Goal: Task Accomplishment & Management: Manage account settings

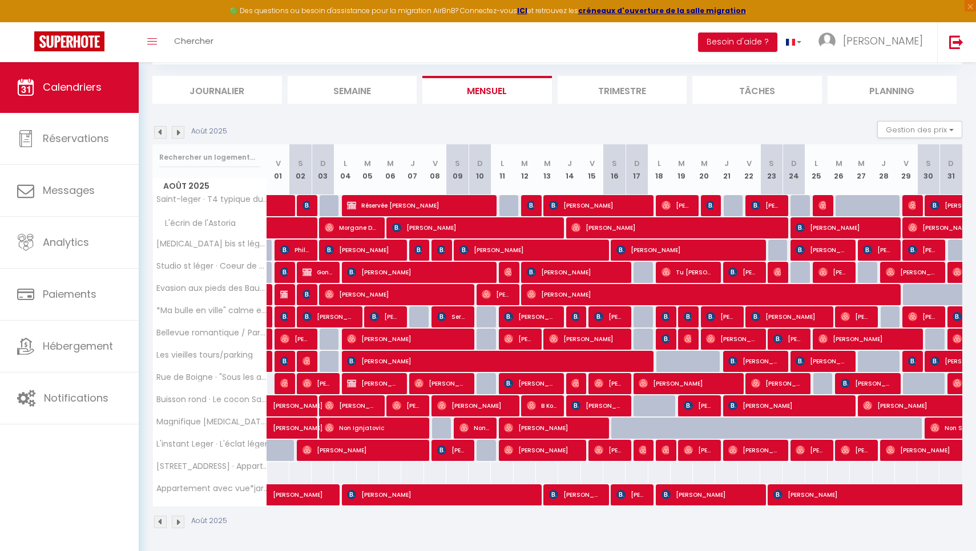
click at [158, 131] on img at bounding box center [160, 132] width 13 height 13
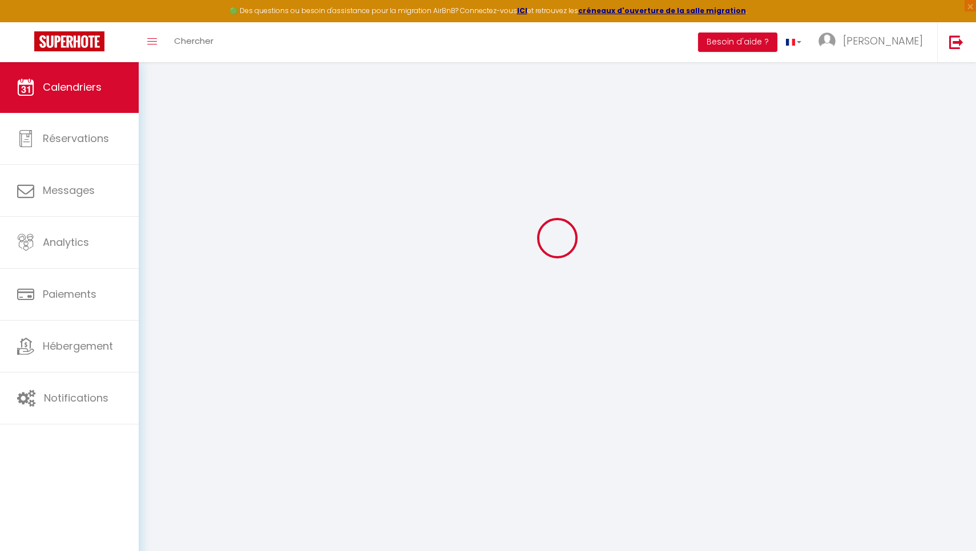
scroll to position [62, 0]
click at [158, 131] on div at bounding box center [557, 238] width 810 height 449
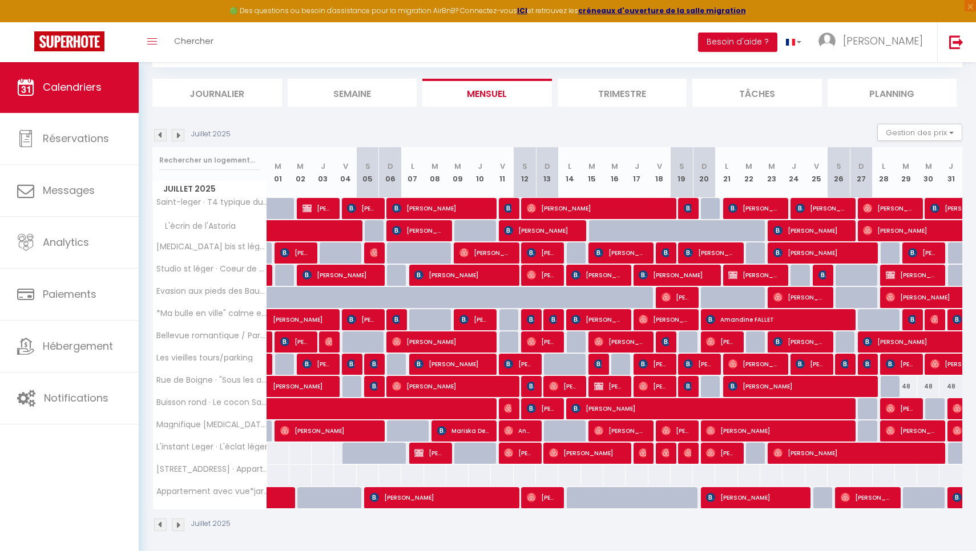
click at [158, 131] on img at bounding box center [160, 135] width 13 height 13
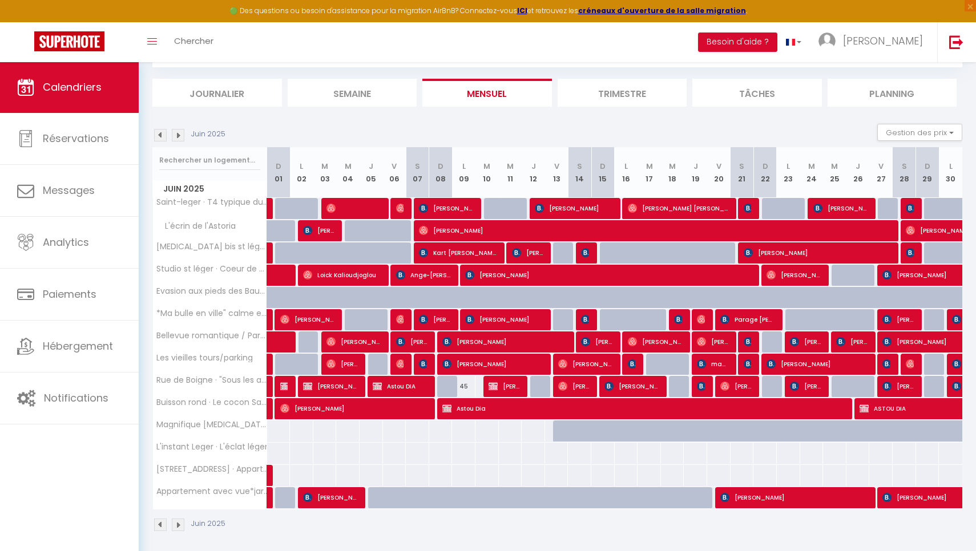
click at [158, 131] on img at bounding box center [160, 135] width 13 height 13
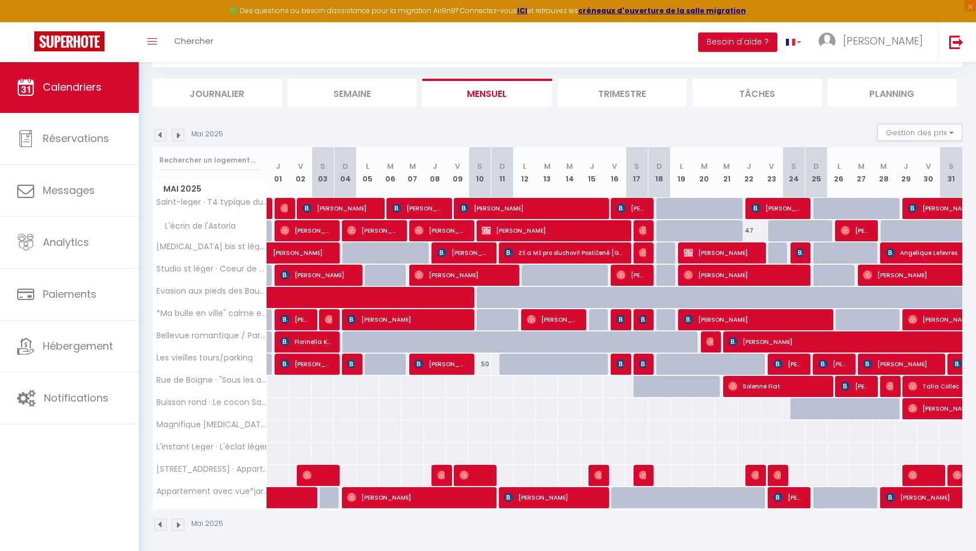
click at [158, 131] on img at bounding box center [160, 135] width 13 height 13
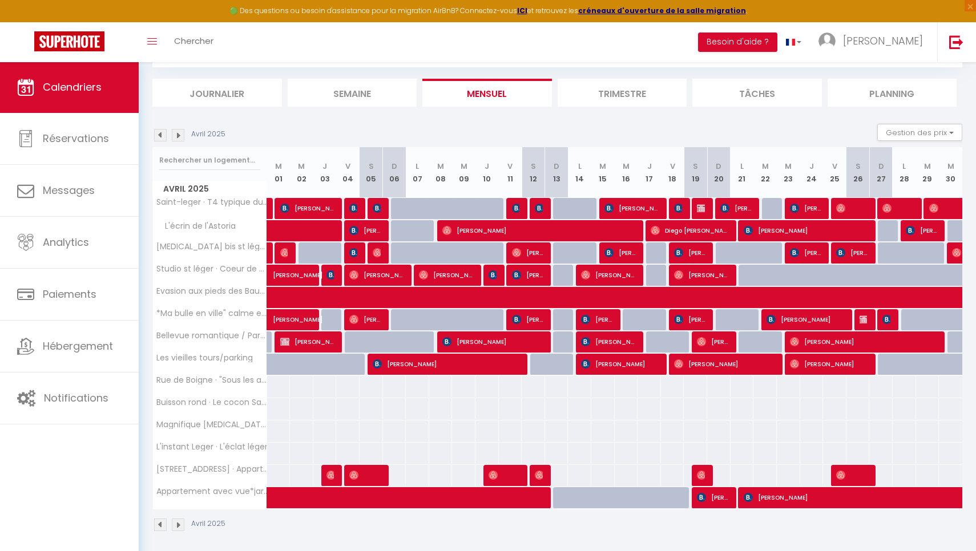
click at [158, 131] on img at bounding box center [160, 135] width 13 height 13
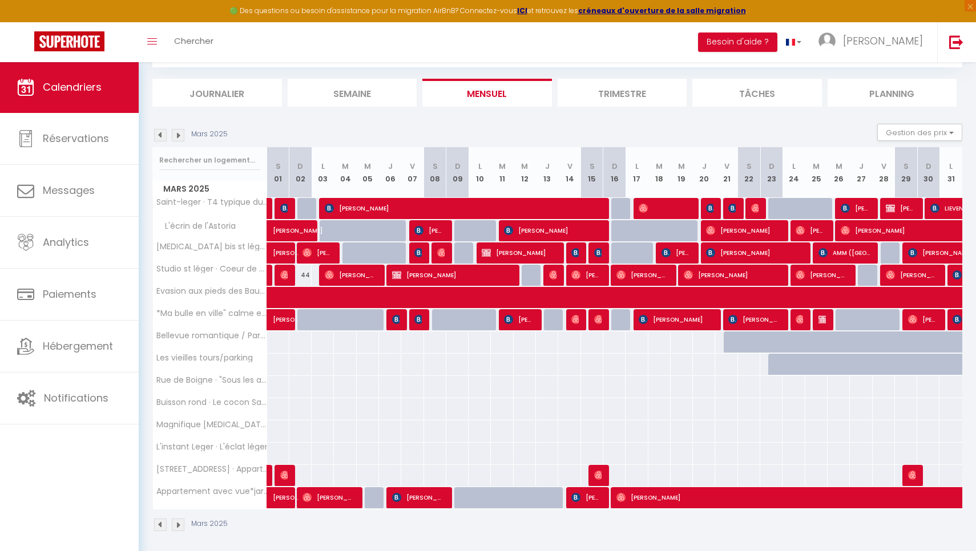
click at [158, 131] on img at bounding box center [160, 135] width 13 height 13
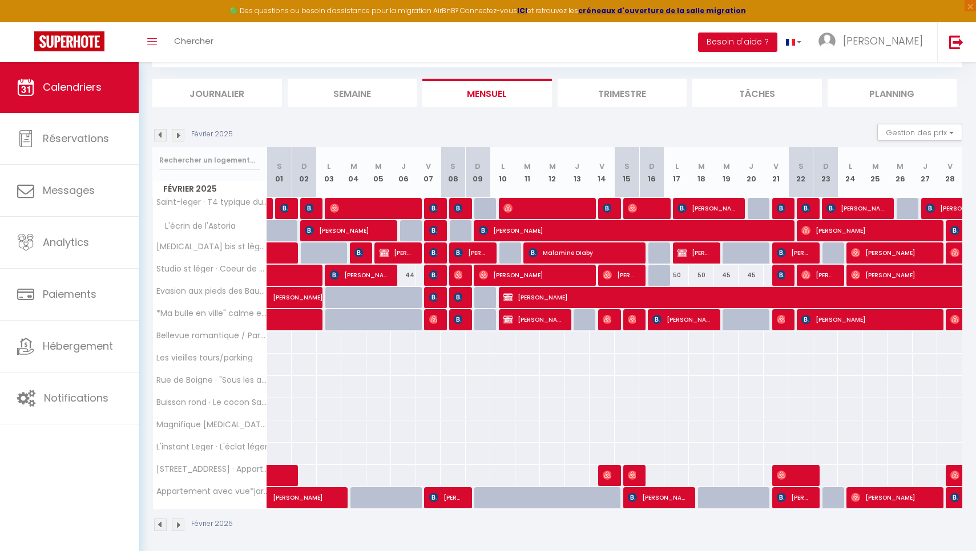
click at [158, 131] on img at bounding box center [160, 135] width 13 height 13
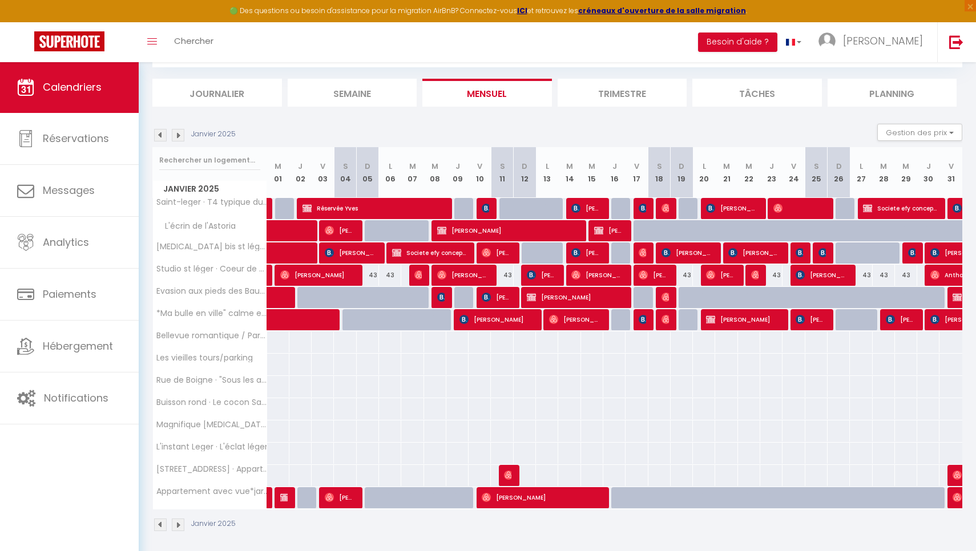
click at [158, 131] on img at bounding box center [160, 135] width 13 height 13
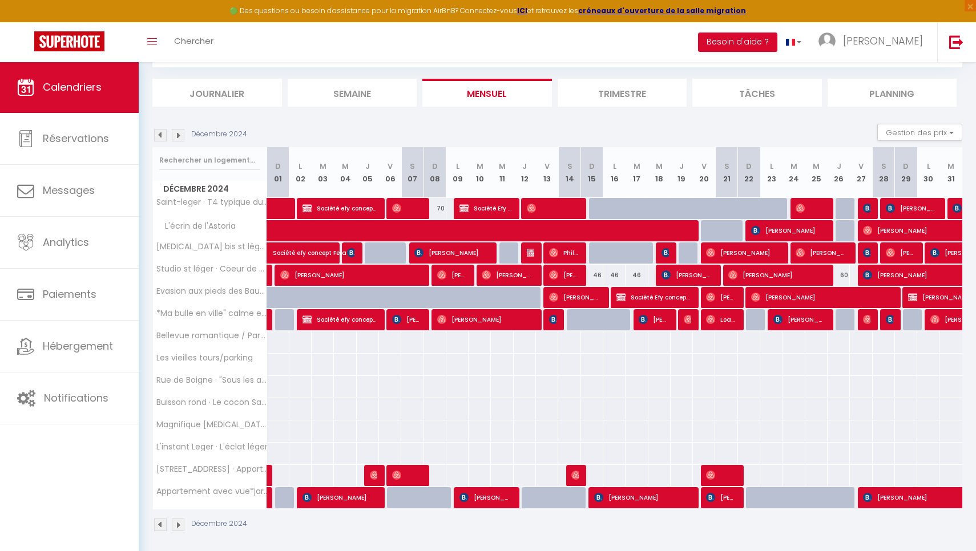
click at [158, 131] on img at bounding box center [160, 135] width 13 height 13
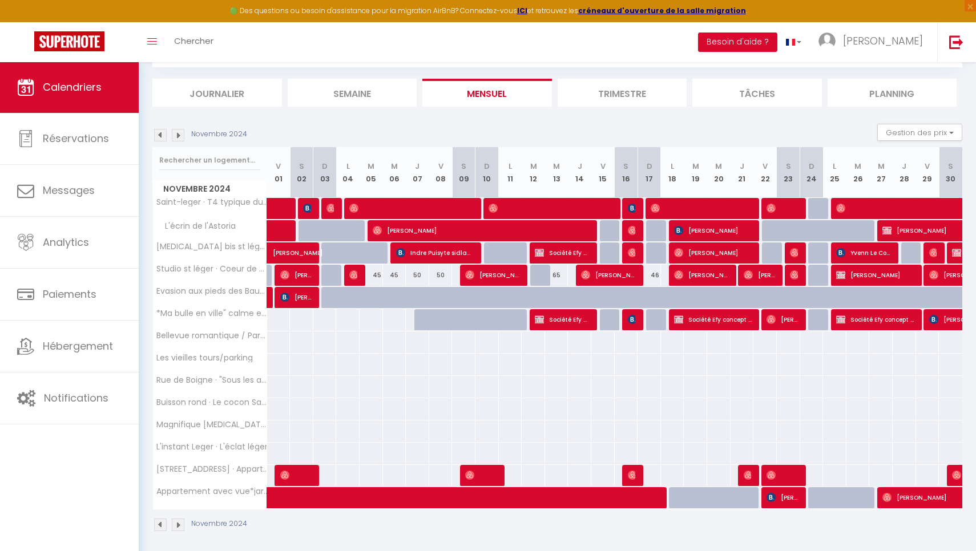
click at [158, 131] on img at bounding box center [160, 135] width 13 height 13
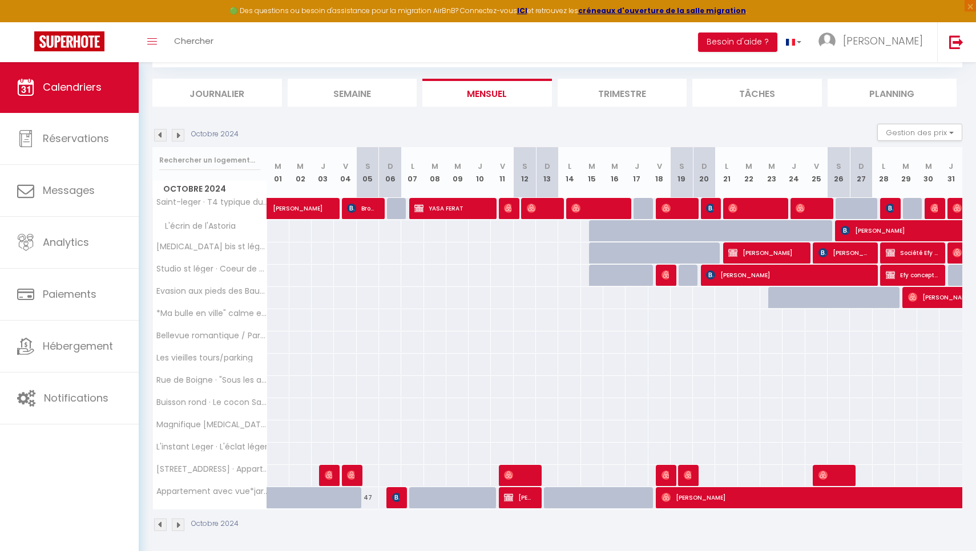
click at [158, 131] on img at bounding box center [160, 135] width 13 height 13
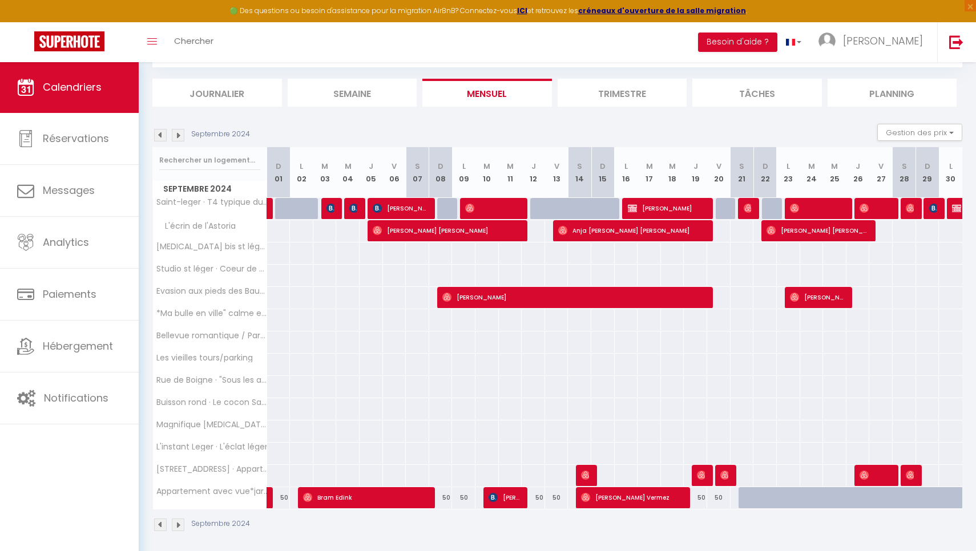
click at [158, 131] on img at bounding box center [160, 135] width 13 height 13
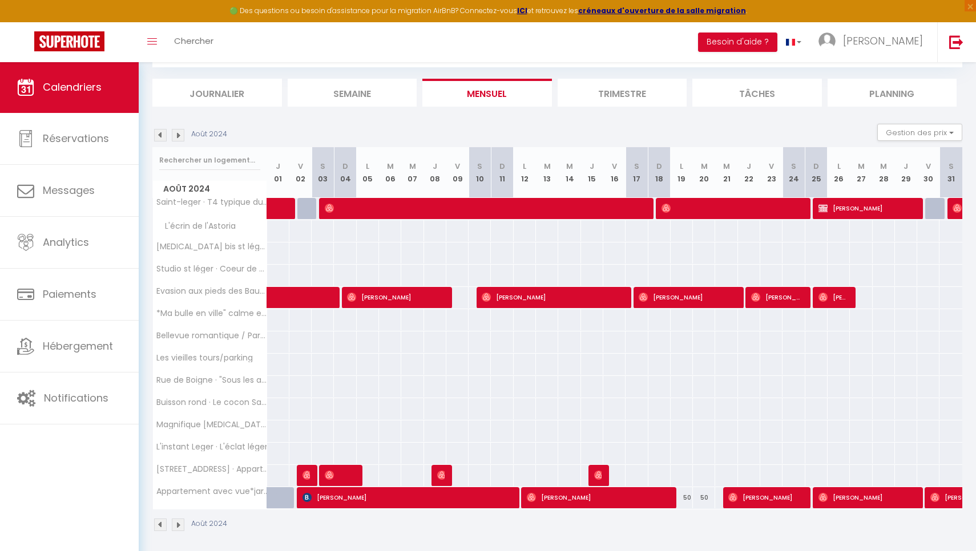
click at [158, 131] on img at bounding box center [160, 135] width 13 height 13
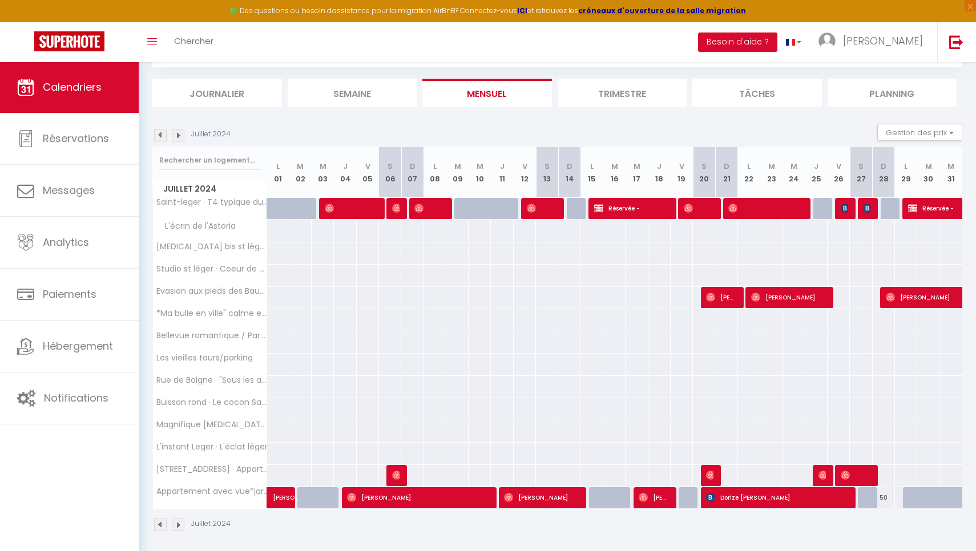
click at [158, 133] on img at bounding box center [160, 135] width 13 height 13
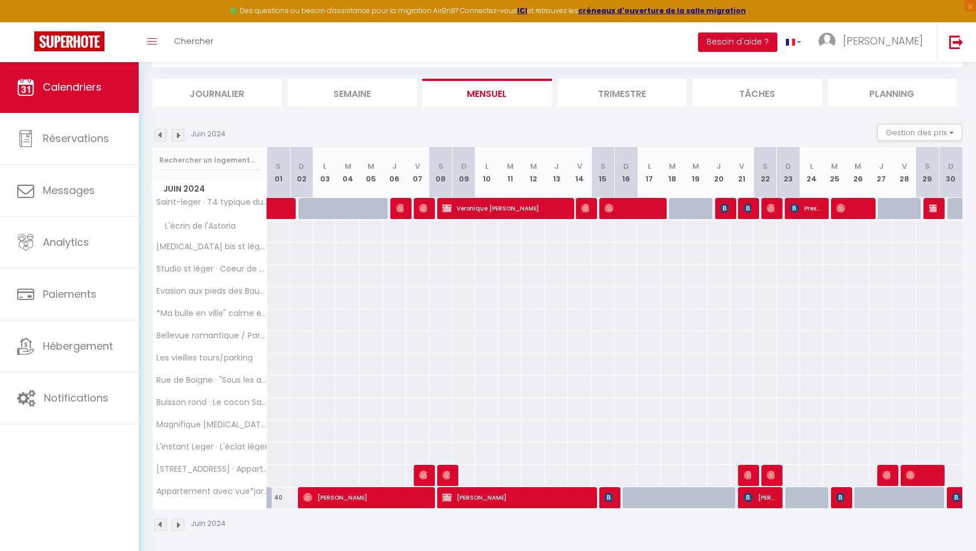
click at [158, 133] on img at bounding box center [160, 135] width 13 height 13
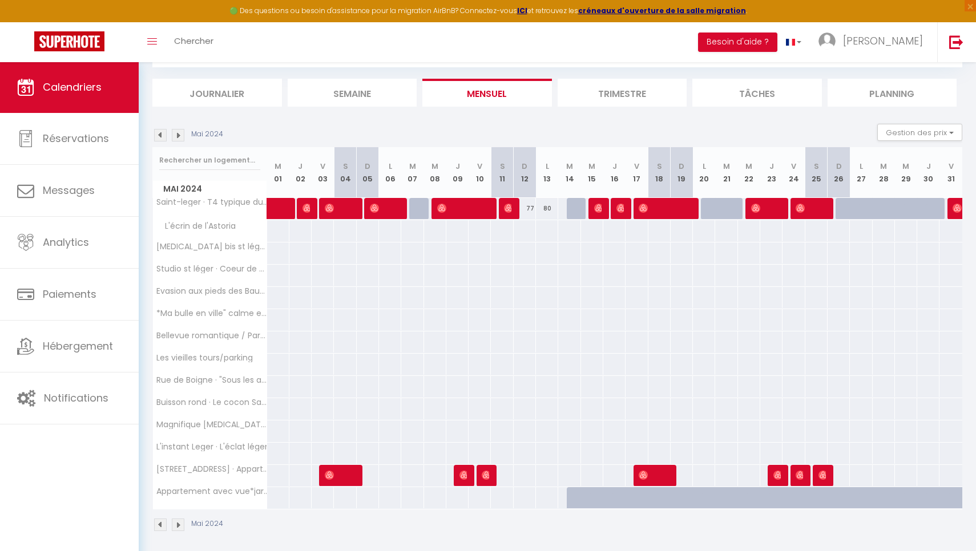
click at [176, 135] on img at bounding box center [178, 135] width 13 height 13
select select "KO"
select select "0"
select select "22534"
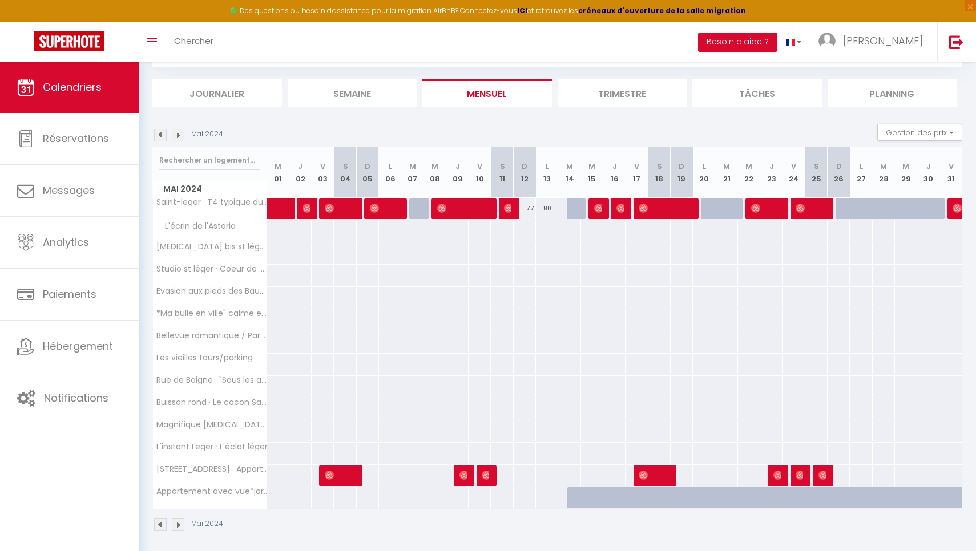
select select "22534"
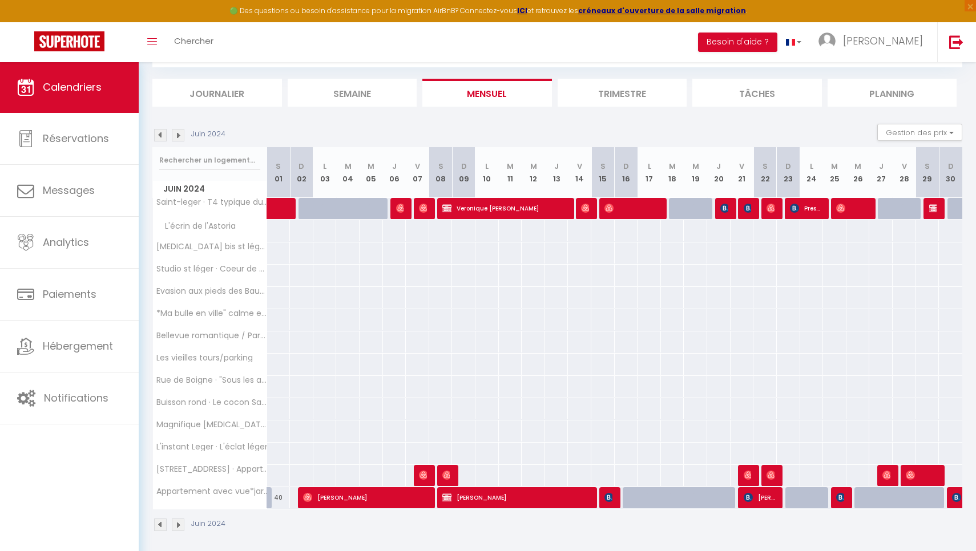
click at [546, 203] on span "Veronique [PERSON_NAME]" at bounding box center [504, 209] width 125 height 22
select select "OK"
select select
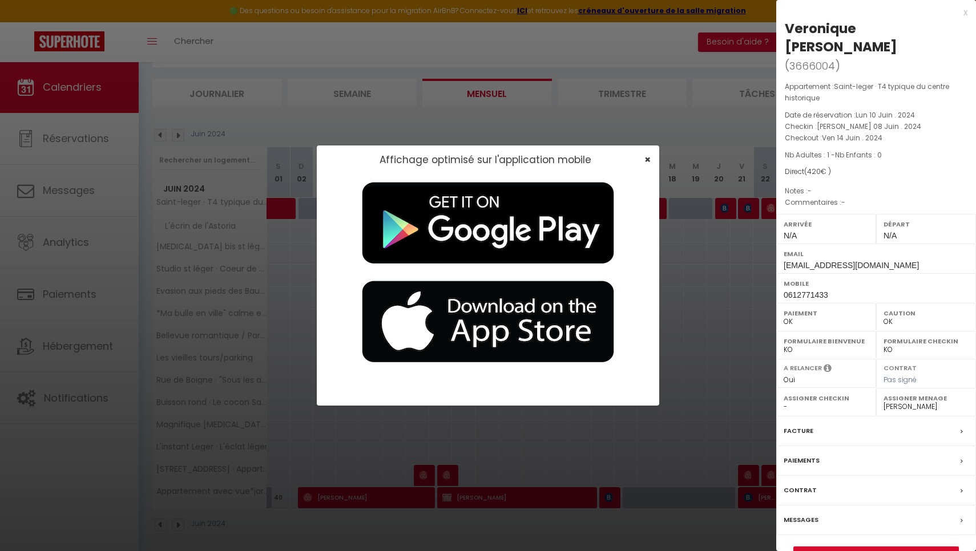
click at [645, 159] on span "×" at bounding box center [648, 159] width 6 height 14
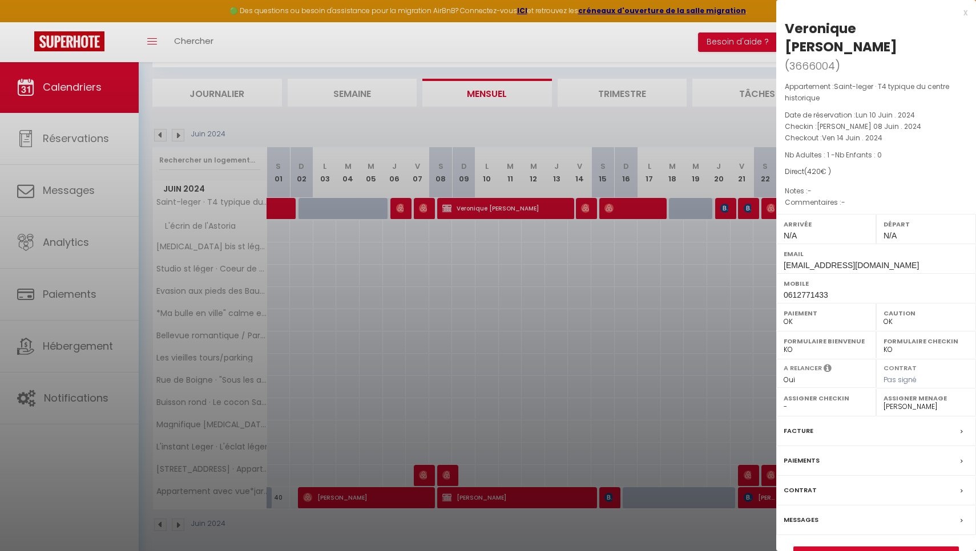
click at [963, 12] on div "x" at bounding box center [871, 13] width 191 height 14
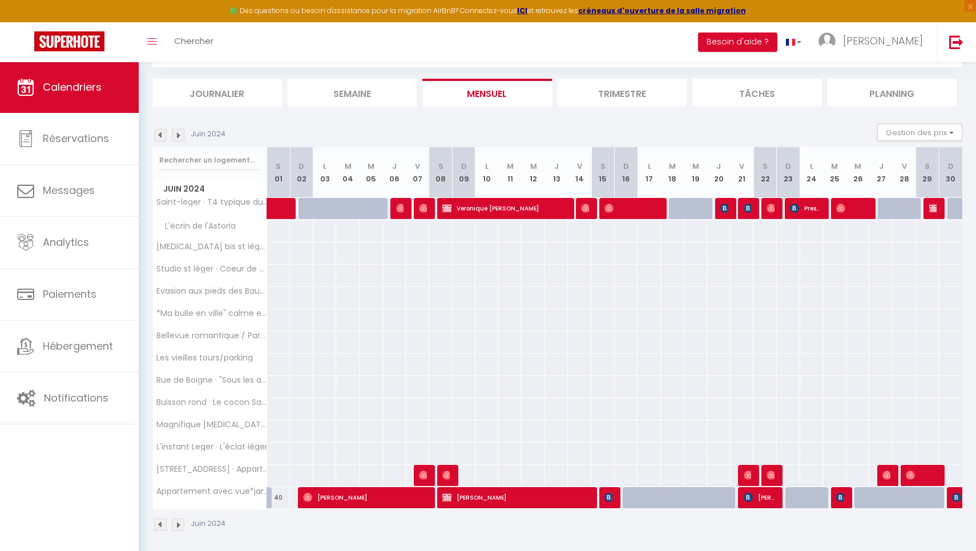
click at [933, 207] on img at bounding box center [933, 208] width 9 height 9
select select "KO"
select select "1"
select select
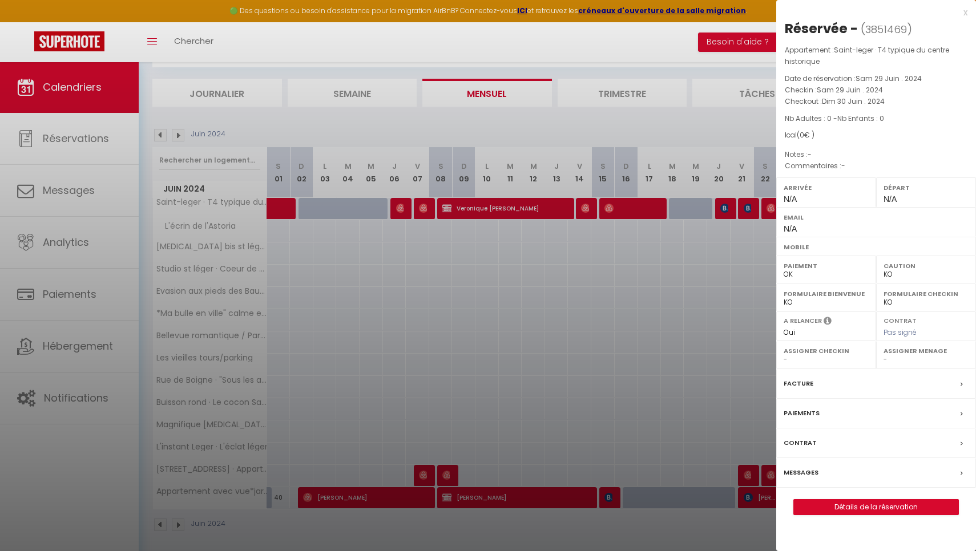
click at [962, 15] on div "x" at bounding box center [871, 13] width 191 height 14
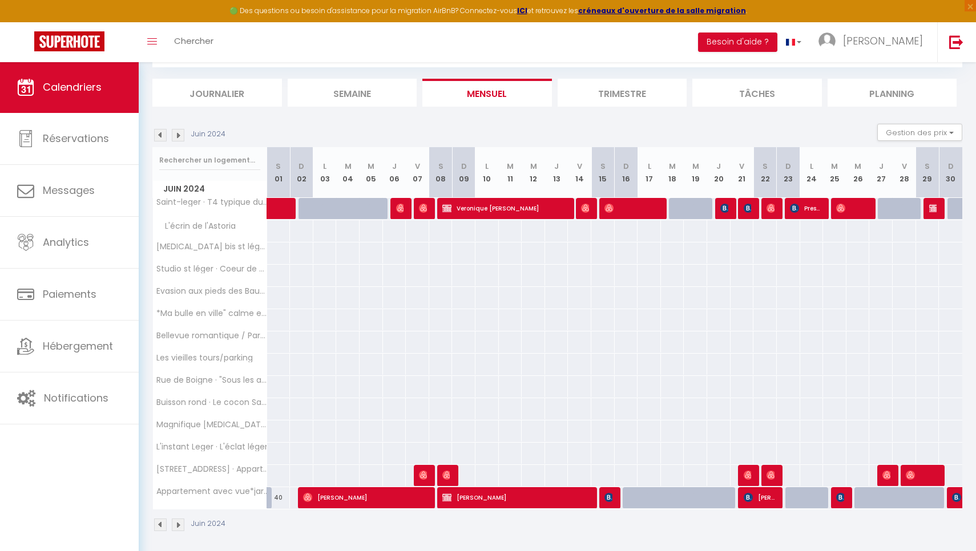
click at [181, 130] on img at bounding box center [178, 135] width 13 height 13
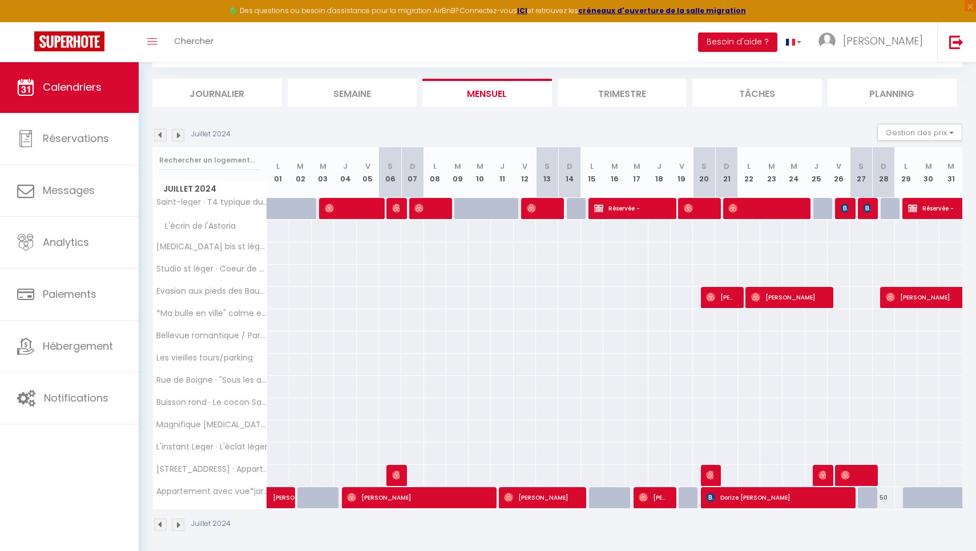
click at [638, 201] on span "Réservée -" at bounding box center [631, 209] width 74 height 22
select select "22534"
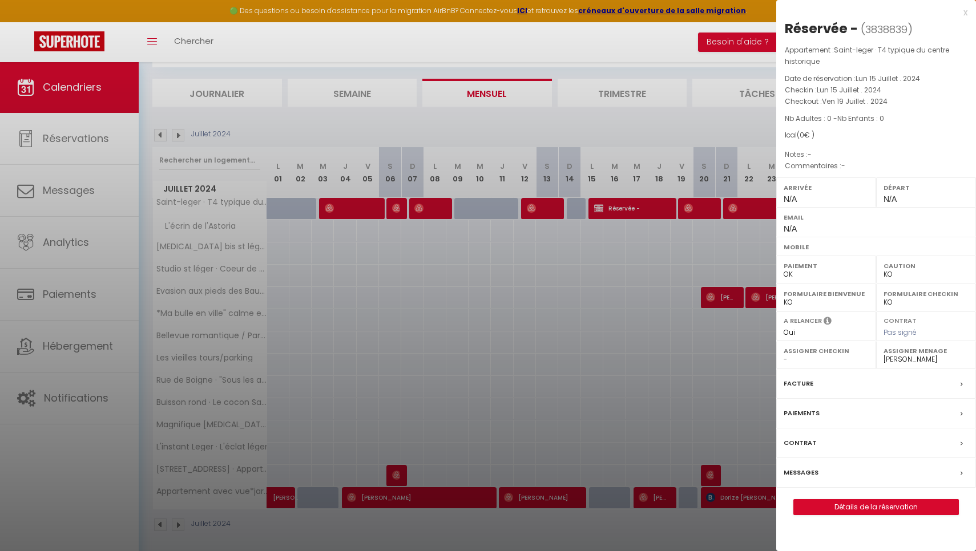
click at [638, 201] on div at bounding box center [488, 275] width 976 height 551
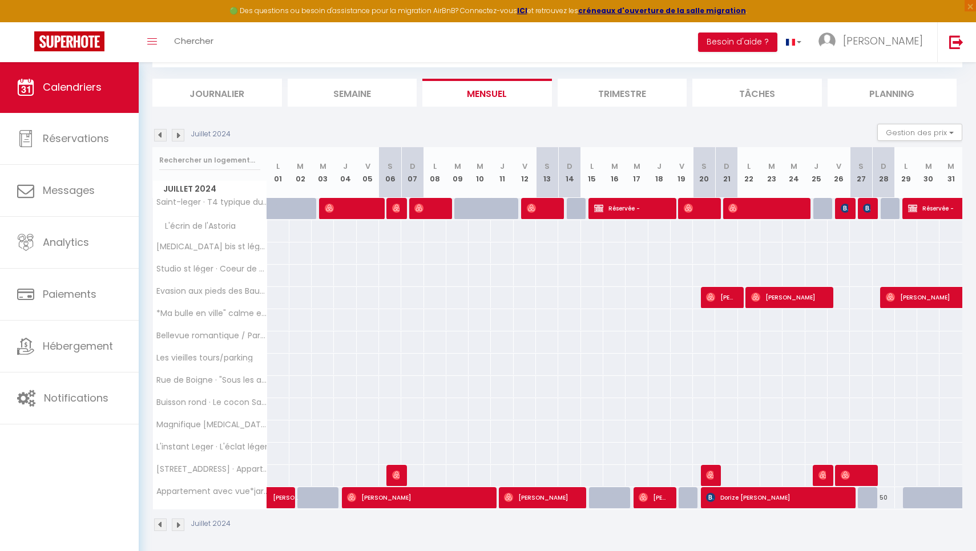
click at [920, 211] on span "Réservée -" at bounding box center [960, 209] width 105 height 22
select select "22534"
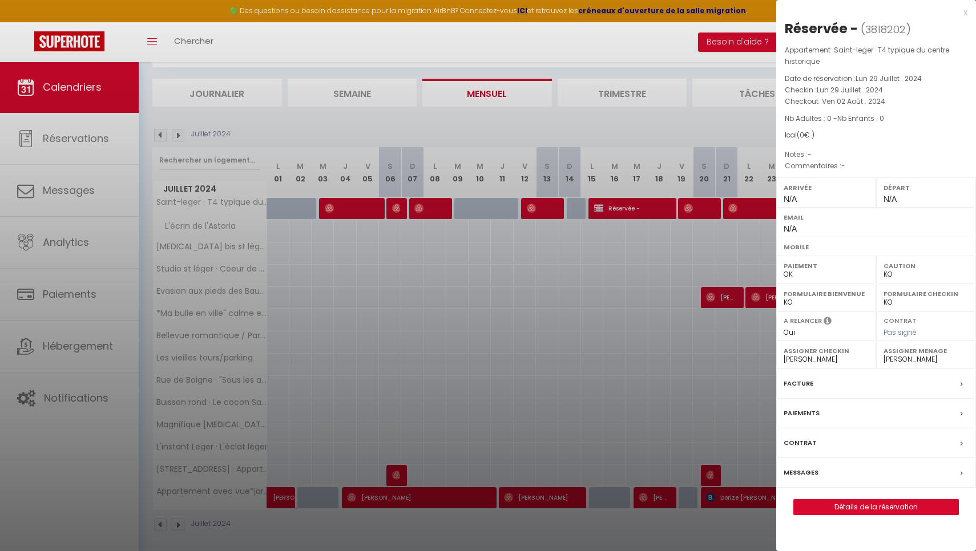
click at [965, 16] on div "x" at bounding box center [871, 13] width 191 height 14
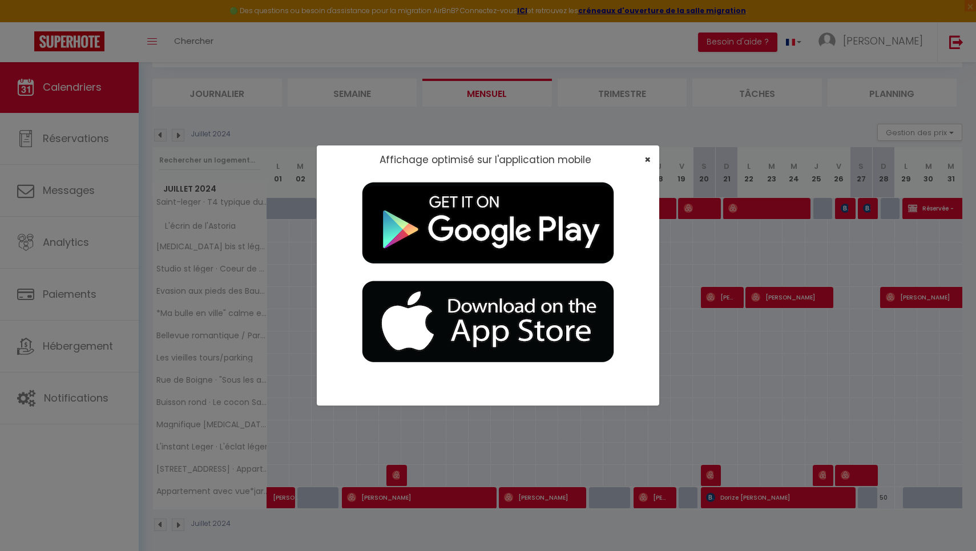
click at [647, 162] on span "×" at bounding box center [648, 159] width 6 height 14
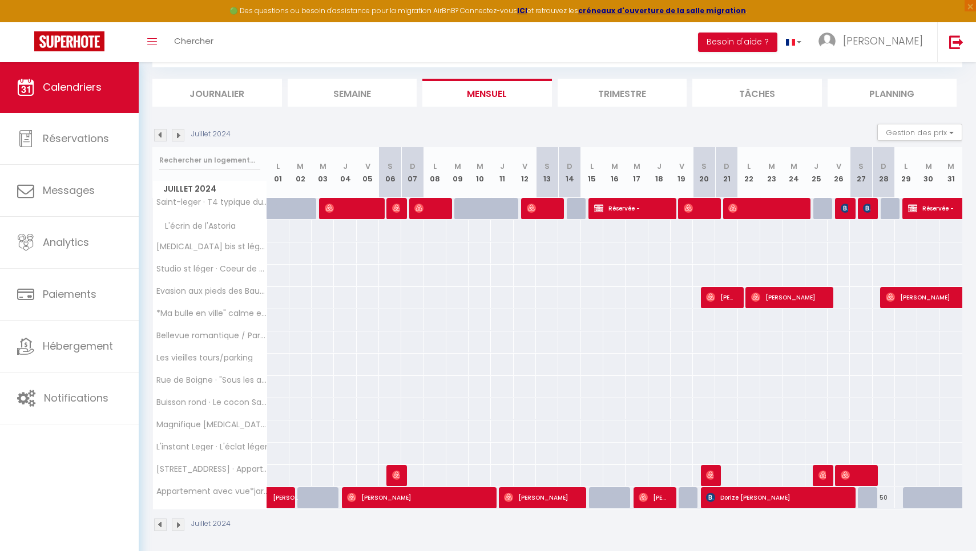
click at [179, 136] on img at bounding box center [178, 135] width 13 height 13
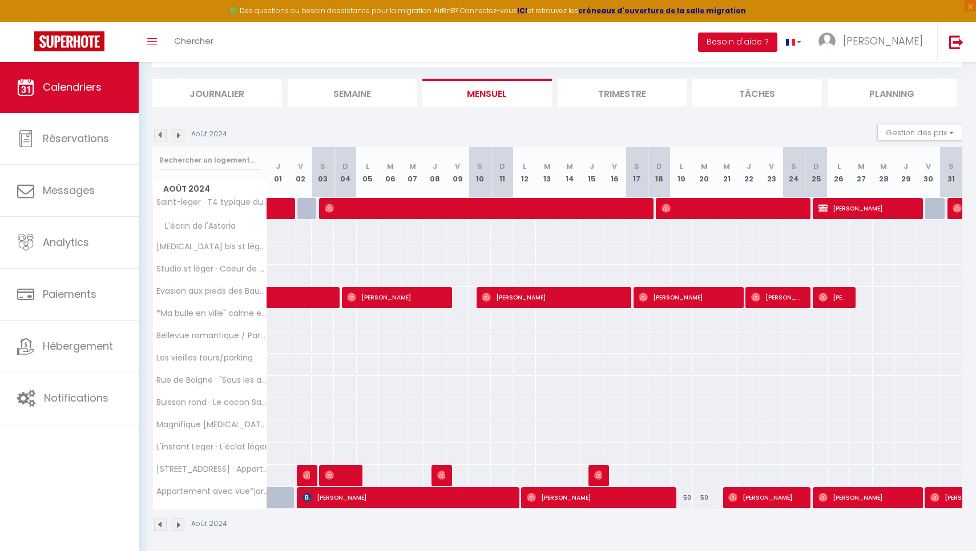
click at [870, 212] on span "[PERSON_NAME]" at bounding box center [867, 209] width 96 height 22
select select "KO"
select select "OK"
select select
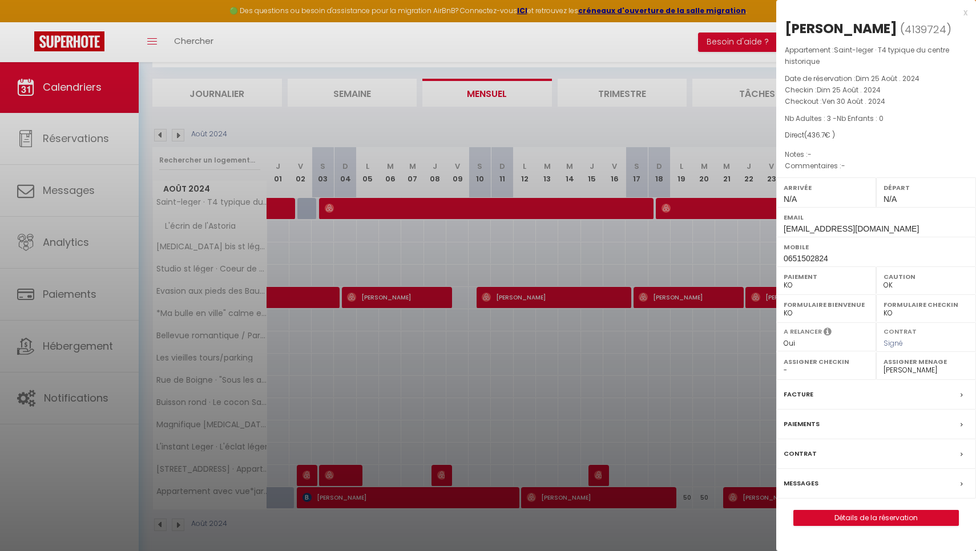
click at [791, 430] on label "Paiements" at bounding box center [802, 424] width 36 height 12
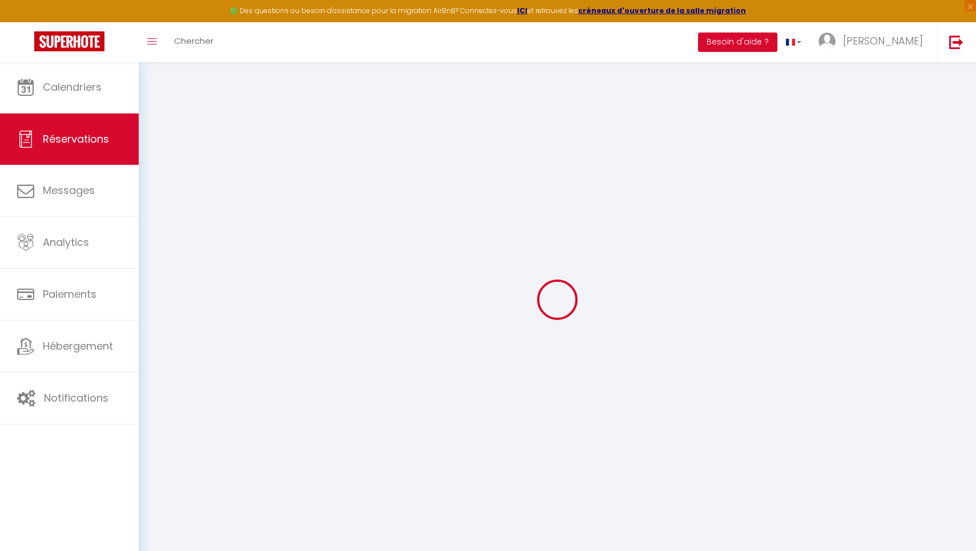
select select
checkbox input "true"
select select
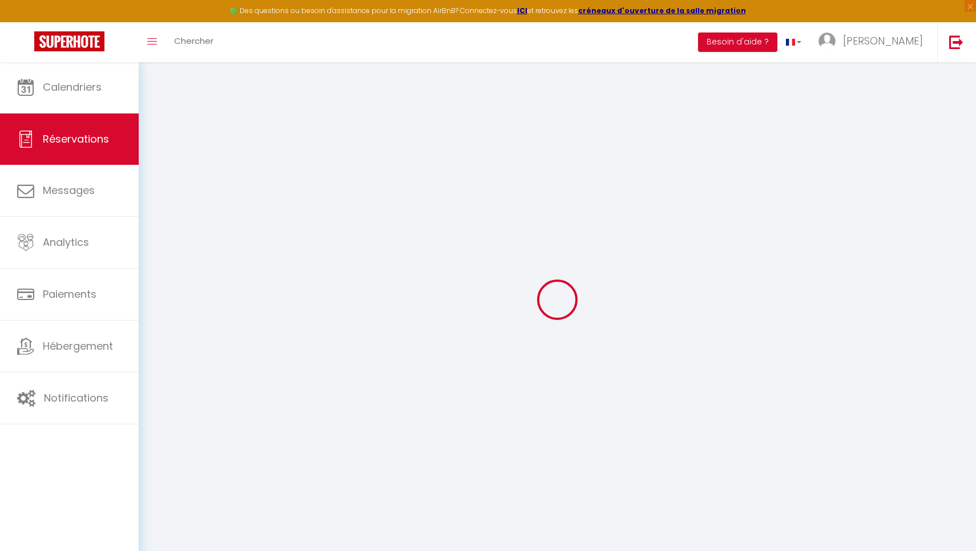
checkbox input "true"
select select
checkbox input "true"
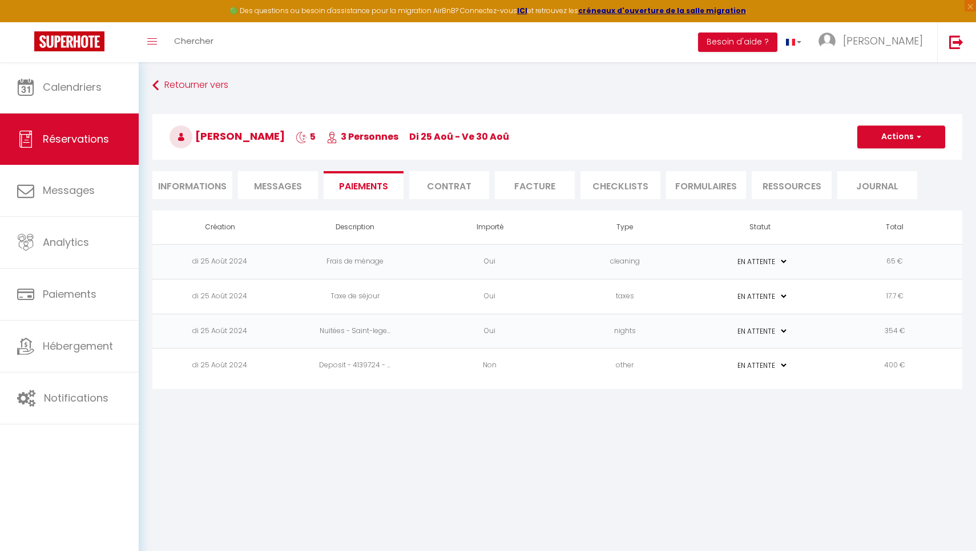
click at [203, 184] on li "Informations" at bounding box center [192, 185] width 80 height 28
select select
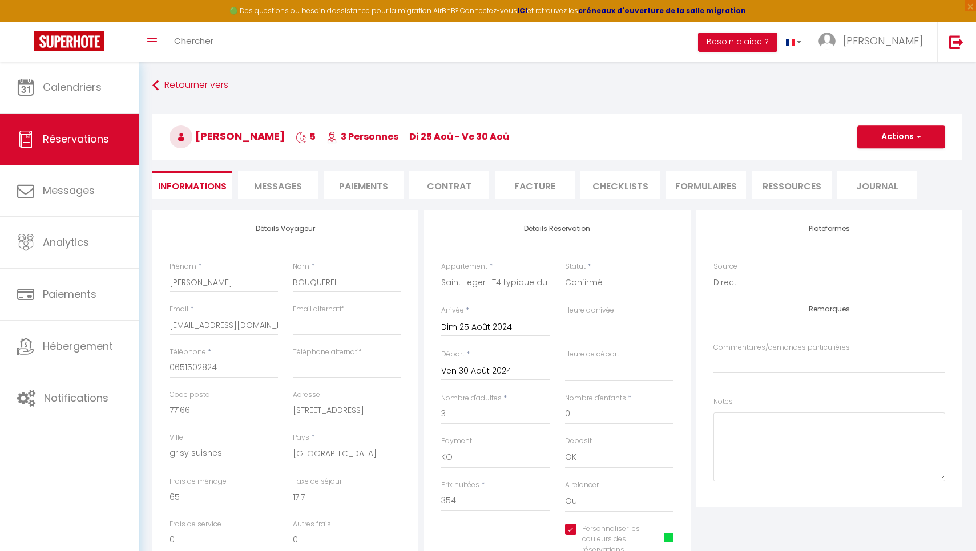
click at [461, 194] on li "Contrat" at bounding box center [449, 185] width 80 height 28
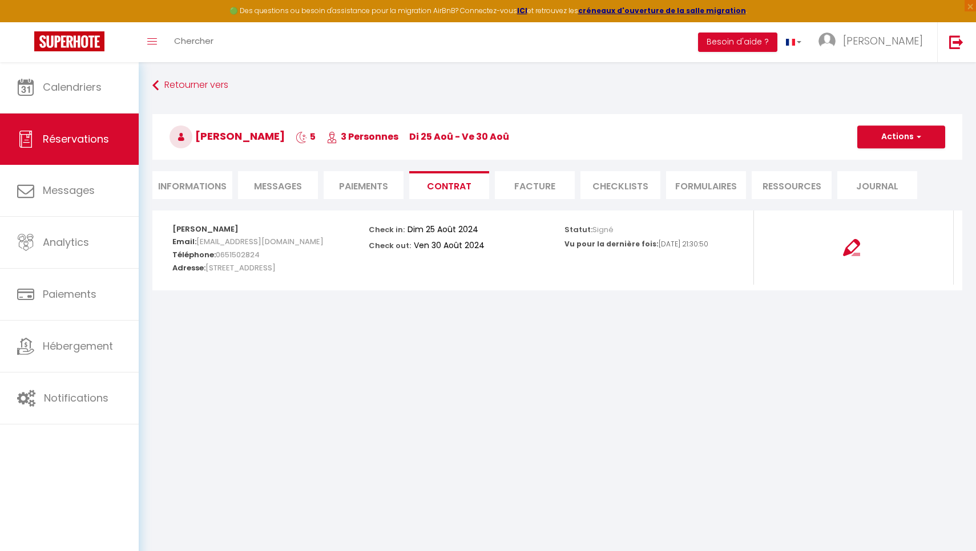
click at [546, 192] on li "Facture" at bounding box center [535, 185] width 80 height 28
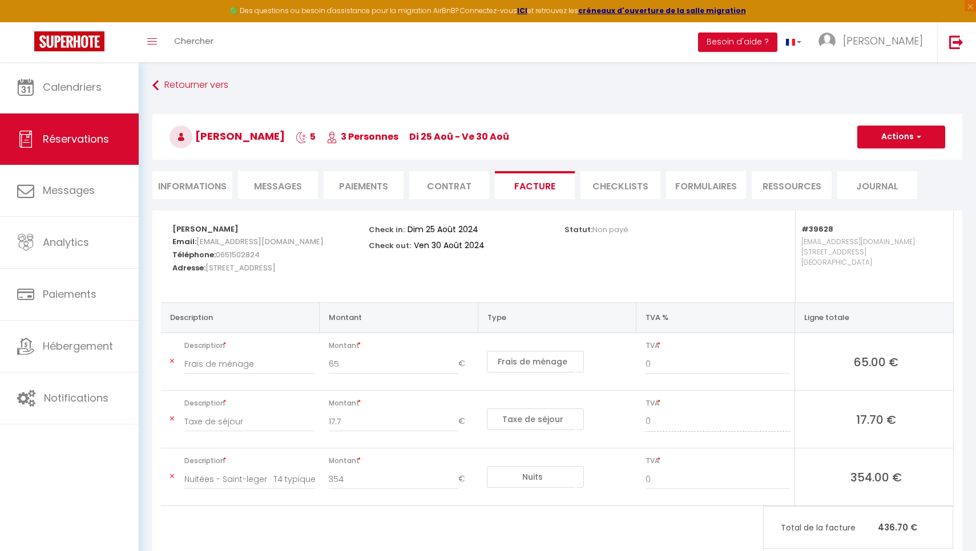
click at [440, 188] on li "Contrat" at bounding box center [449, 185] width 80 height 28
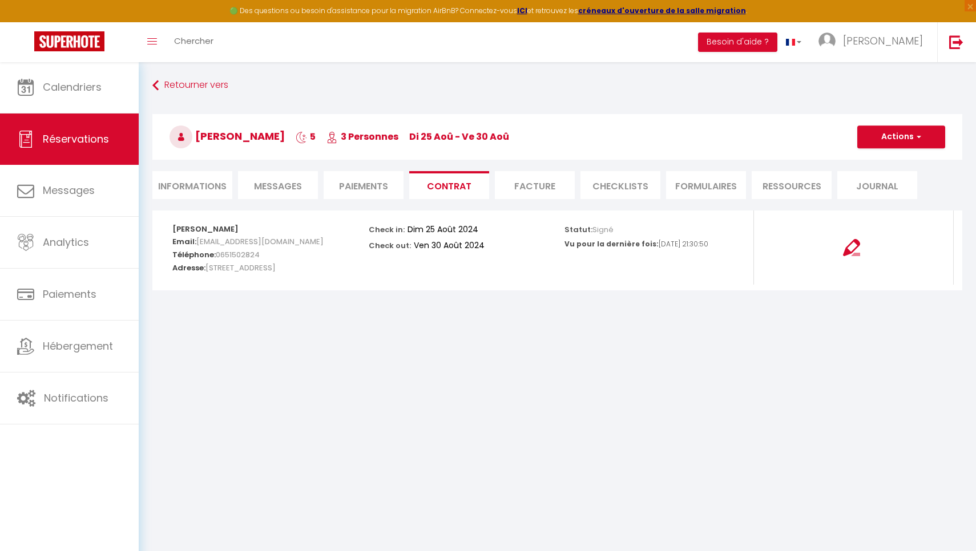
click at [358, 188] on li "Paiements" at bounding box center [364, 185] width 80 height 28
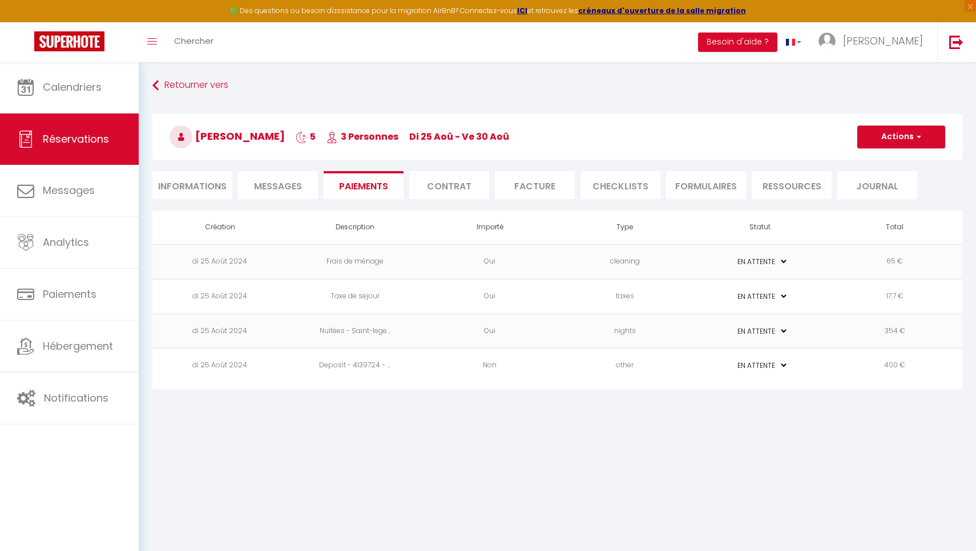
click at [305, 189] on li "Messages" at bounding box center [278, 185] width 80 height 28
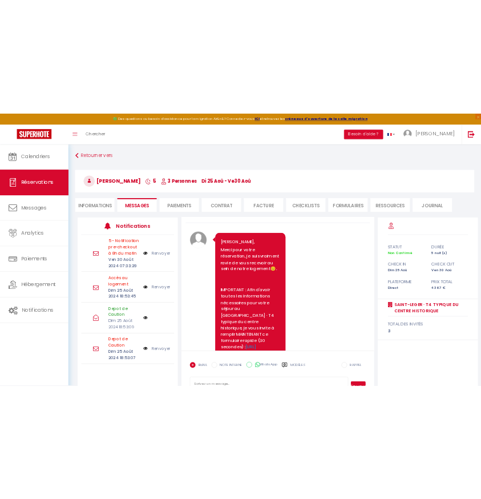
scroll to position [22, 0]
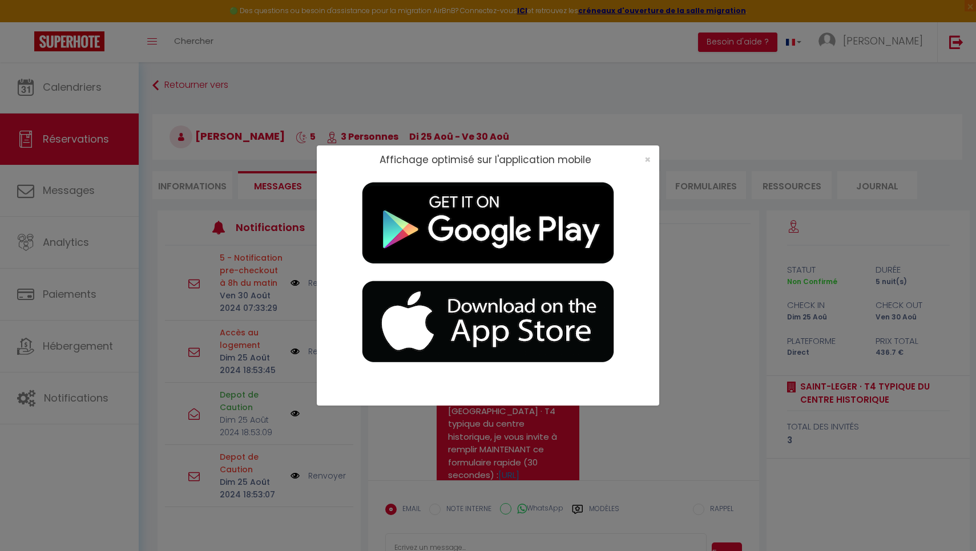
click at [643, 162] on div "×" at bounding box center [644, 159] width 29 height 11
click at [650, 162] on span "×" at bounding box center [648, 159] width 6 height 14
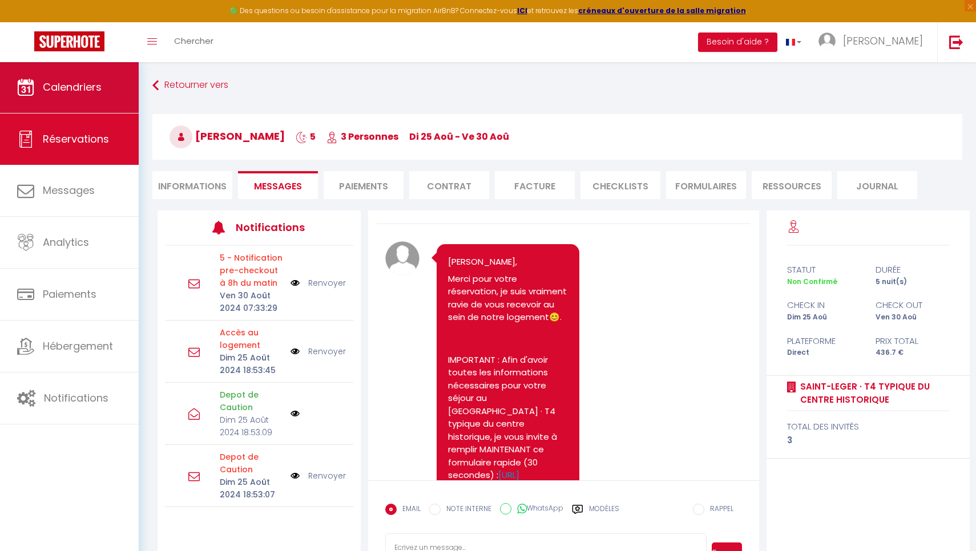
click at [90, 94] on span "Calendriers" at bounding box center [72, 87] width 59 height 14
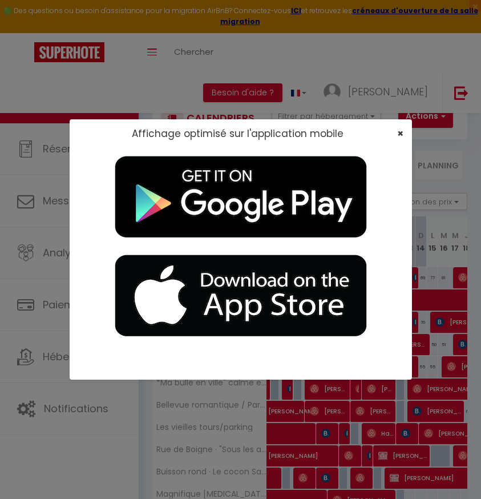
click at [400, 134] on span "×" at bounding box center [400, 133] width 6 height 14
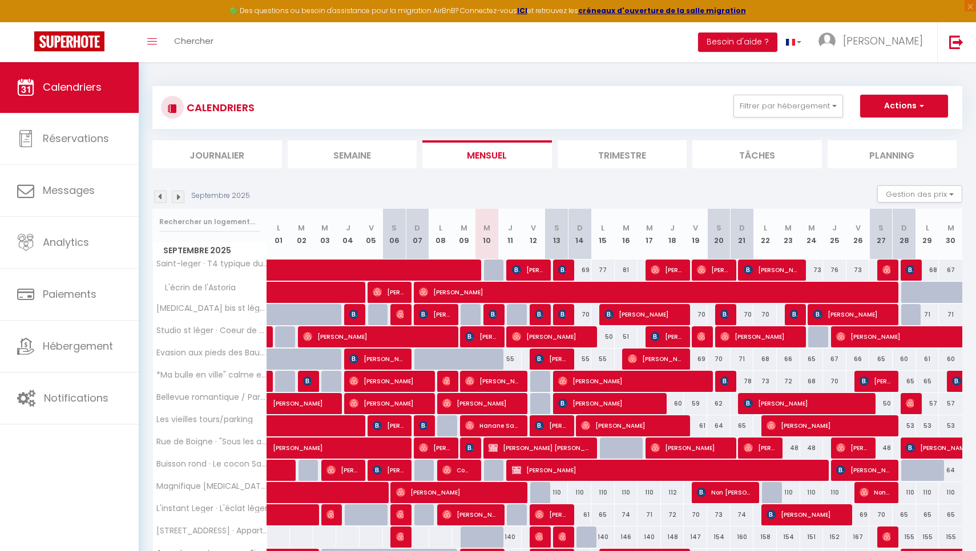
click at [163, 195] on img at bounding box center [160, 197] width 13 height 13
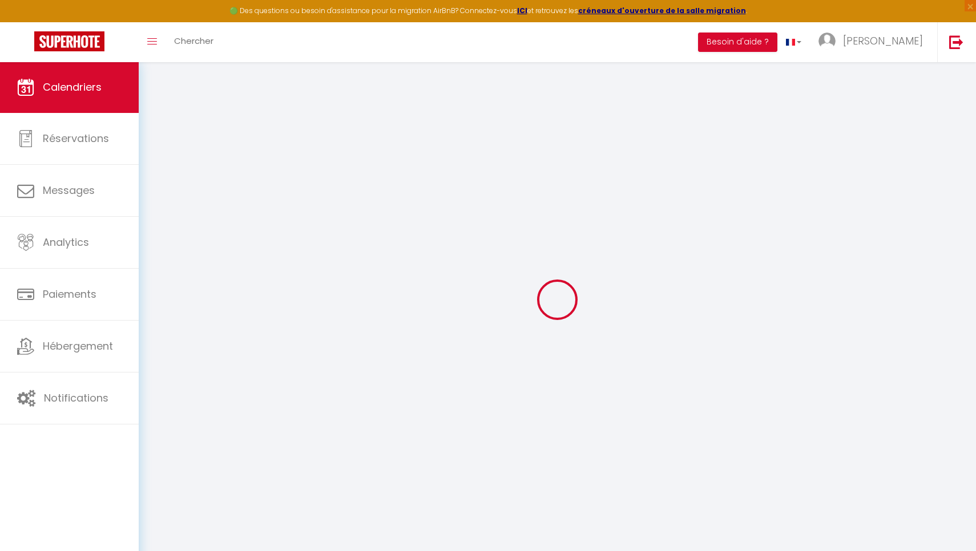
click at [163, 195] on div at bounding box center [557, 299] width 810 height 449
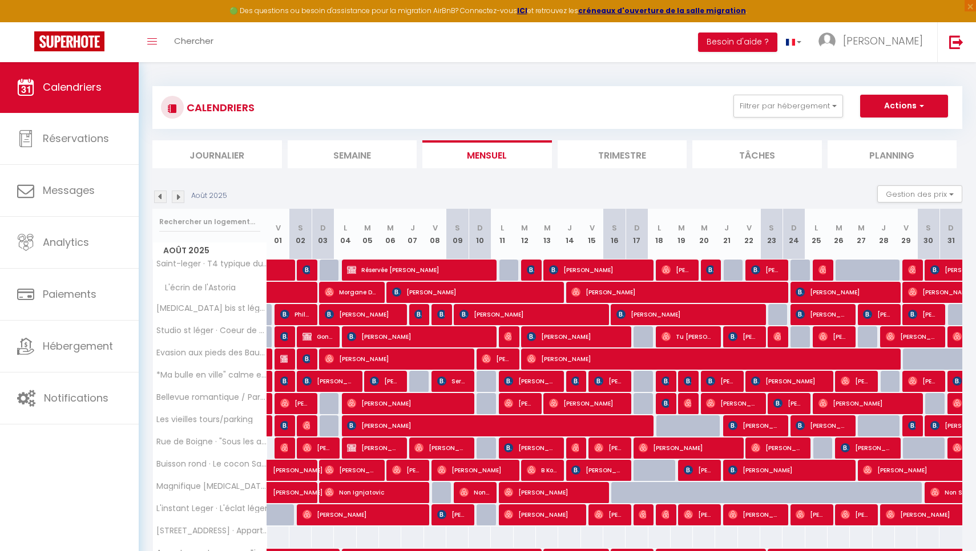
click at [163, 195] on img at bounding box center [160, 197] width 13 height 13
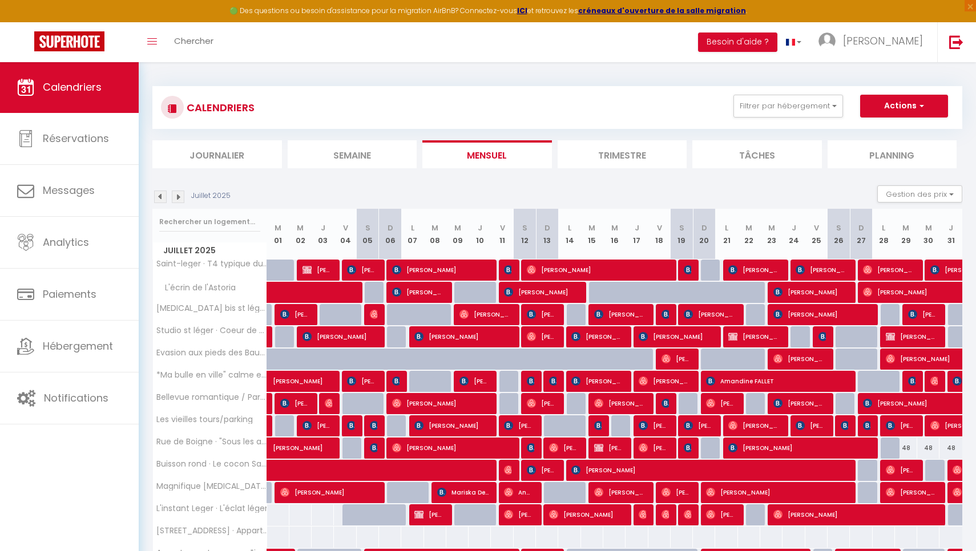
click at [163, 195] on img at bounding box center [160, 197] width 13 height 13
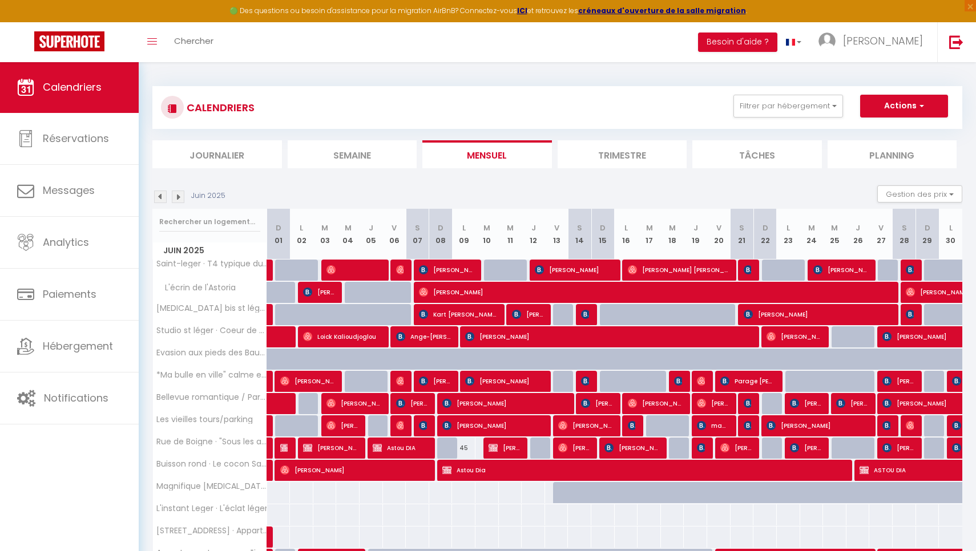
click at [163, 195] on img at bounding box center [160, 197] width 13 height 13
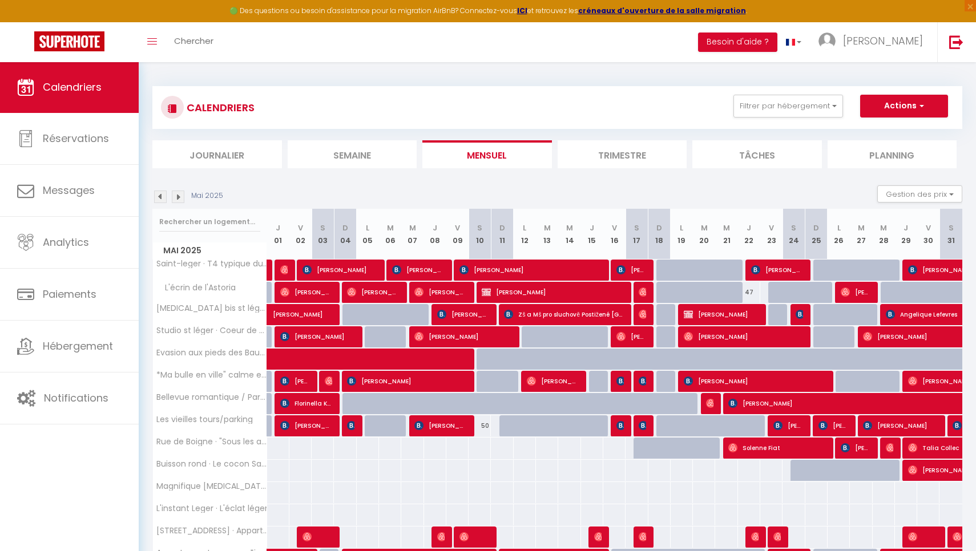
click at [163, 195] on img at bounding box center [160, 197] width 13 height 13
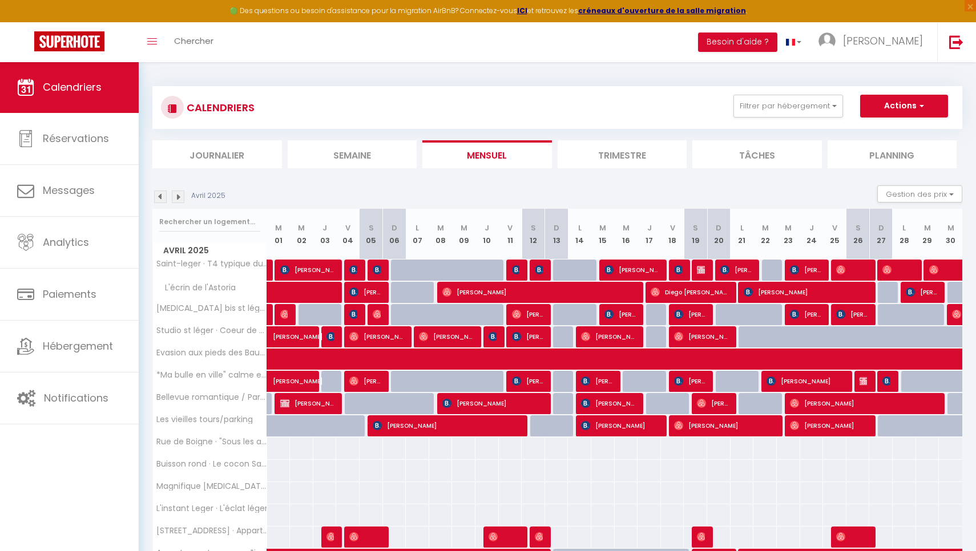
click at [163, 195] on img at bounding box center [160, 197] width 13 height 13
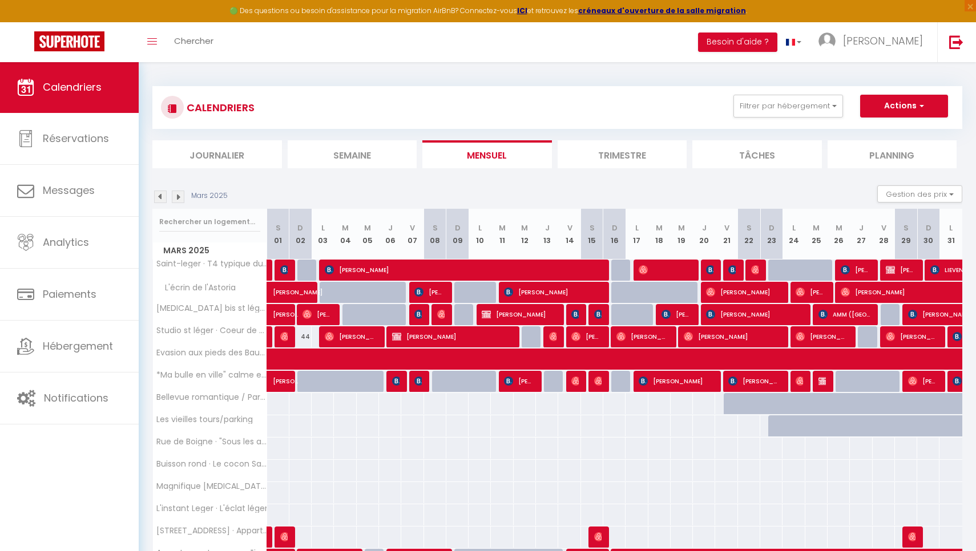
click at [163, 195] on img at bounding box center [160, 197] width 13 height 13
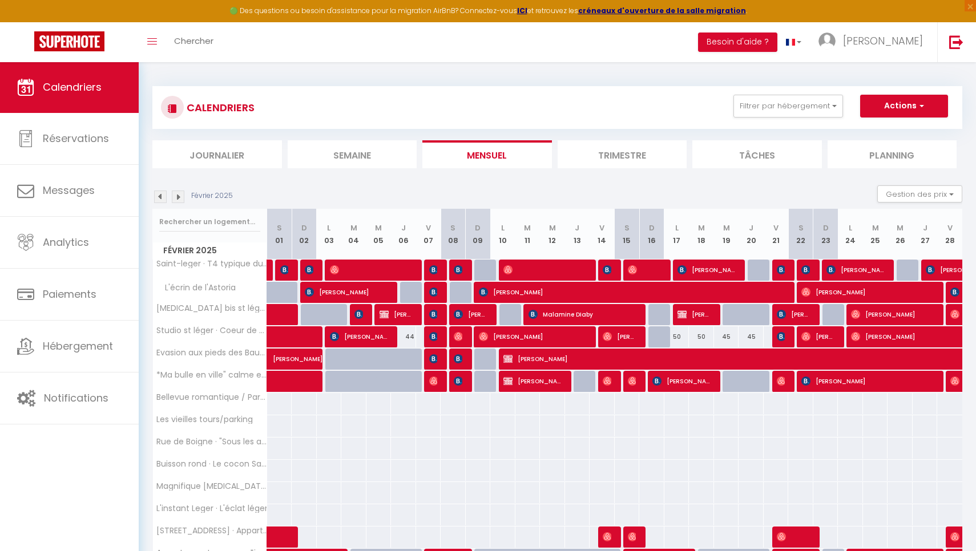
click at [163, 195] on img at bounding box center [160, 197] width 13 height 13
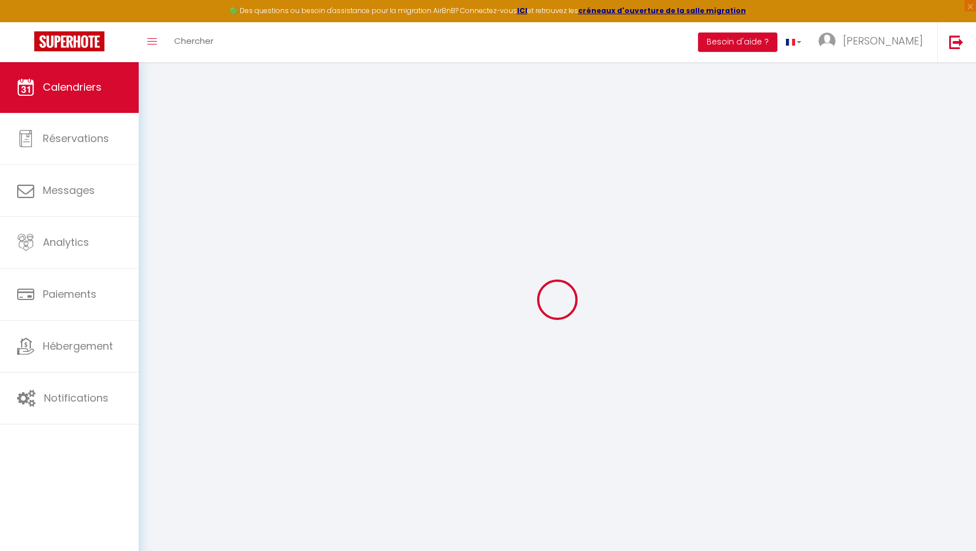
select select
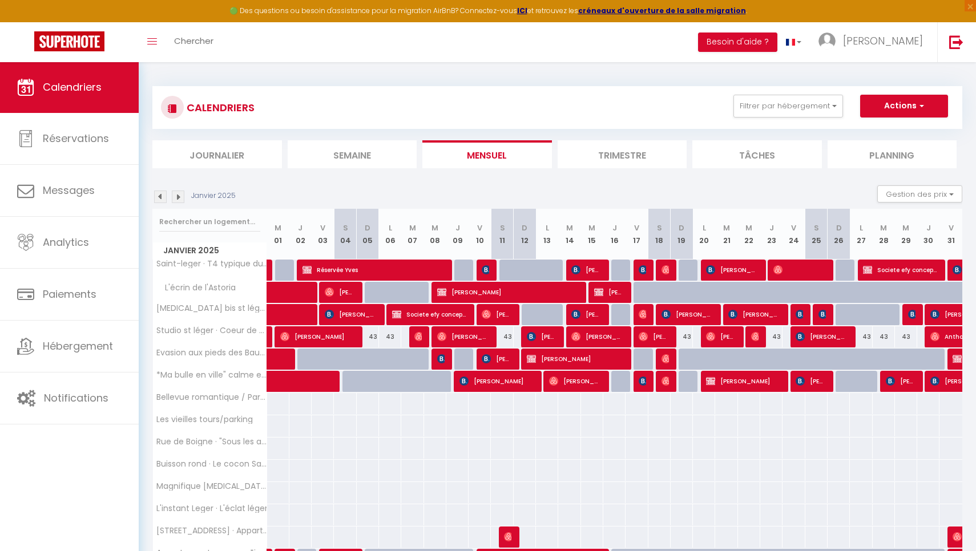
click at [365, 271] on span "Réservée Yves" at bounding box center [373, 270] width 141 height 22
select select "OK"
select select "KO"
select select "0"
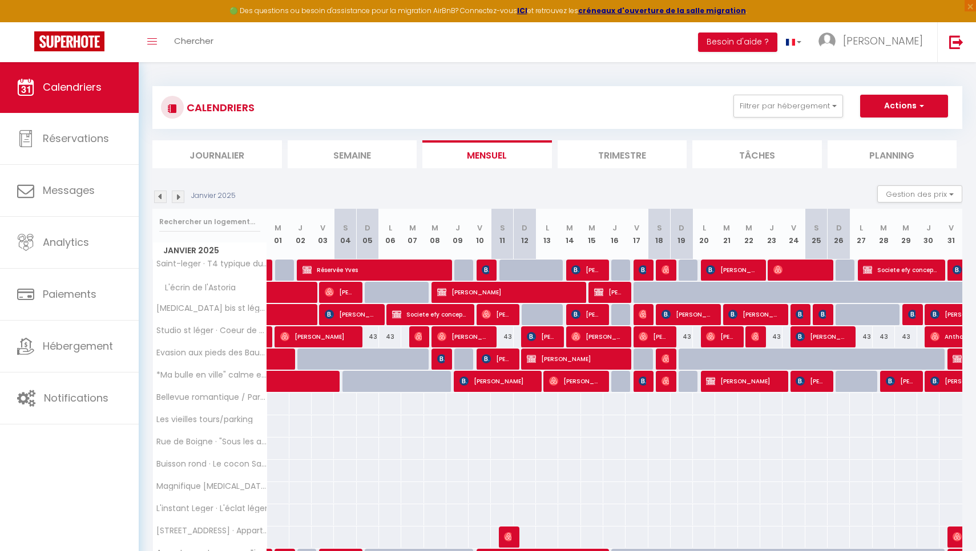
select select "1"
select select
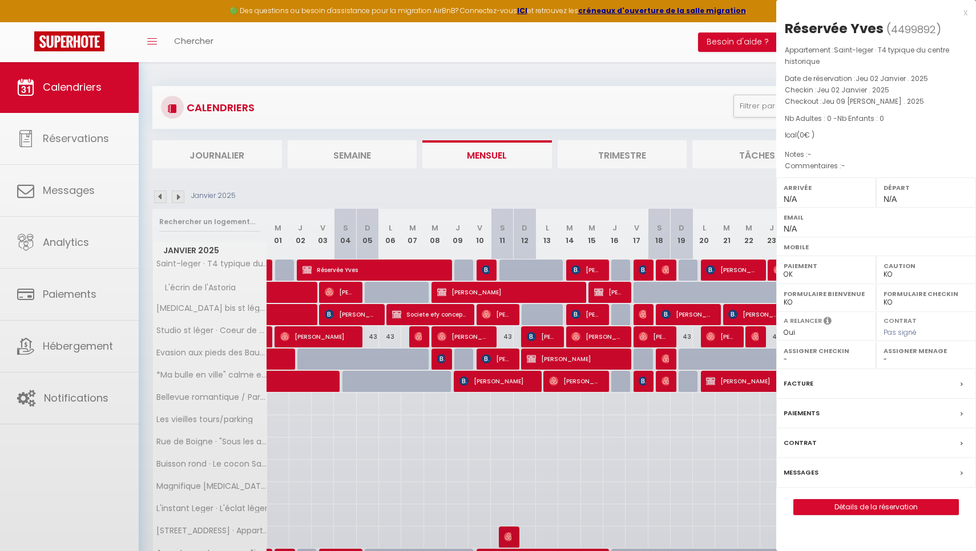
select select "22534"
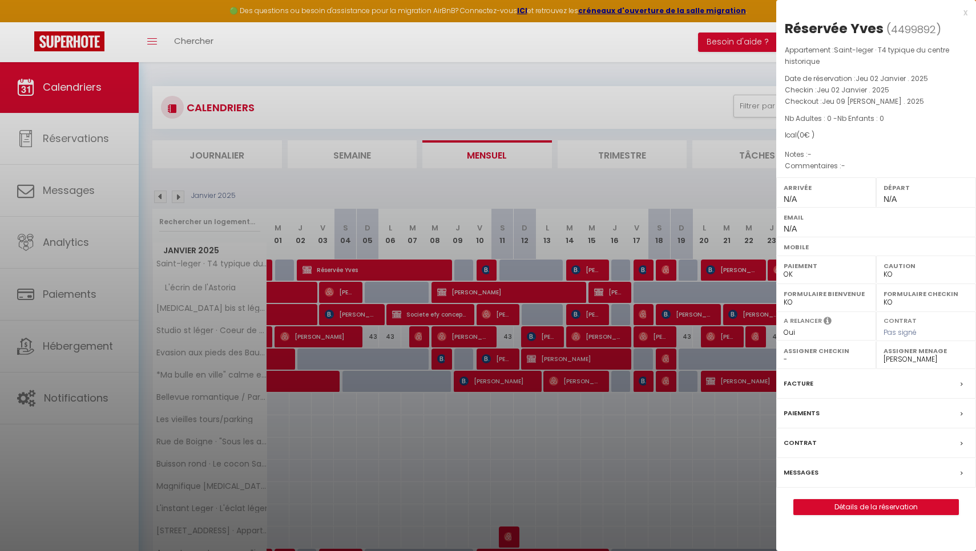
click at [964, 13] on div "x" at bounding box center [871, 13] width 191 height 14
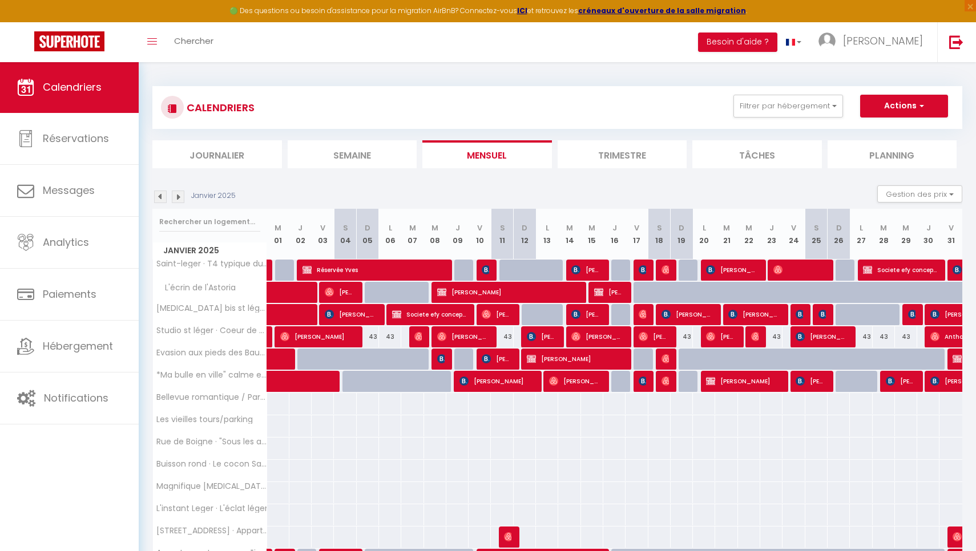
click at [158, 198] on img at bounding box center [160, 197] width 13 height 13
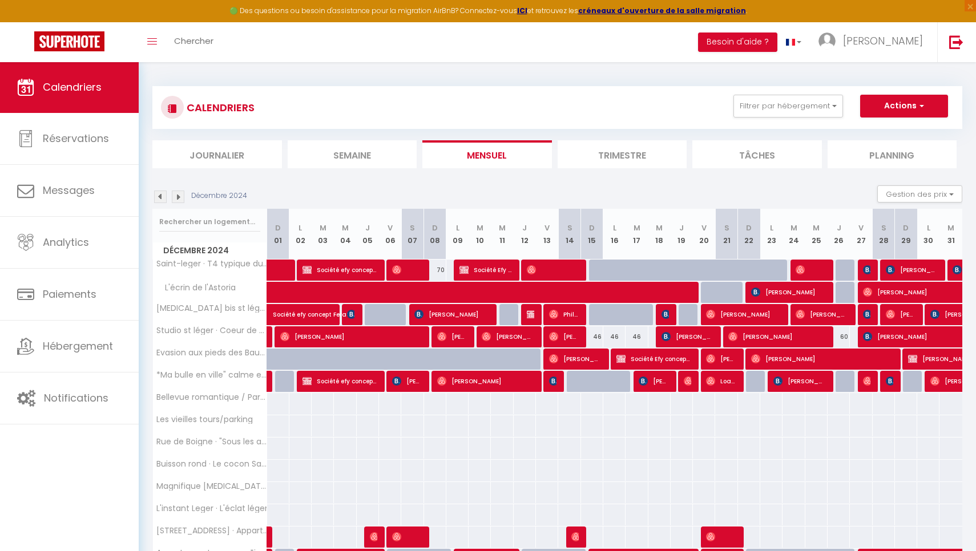
click at [163, 196] on img at bounding box center [160, 197] width 13 height 13
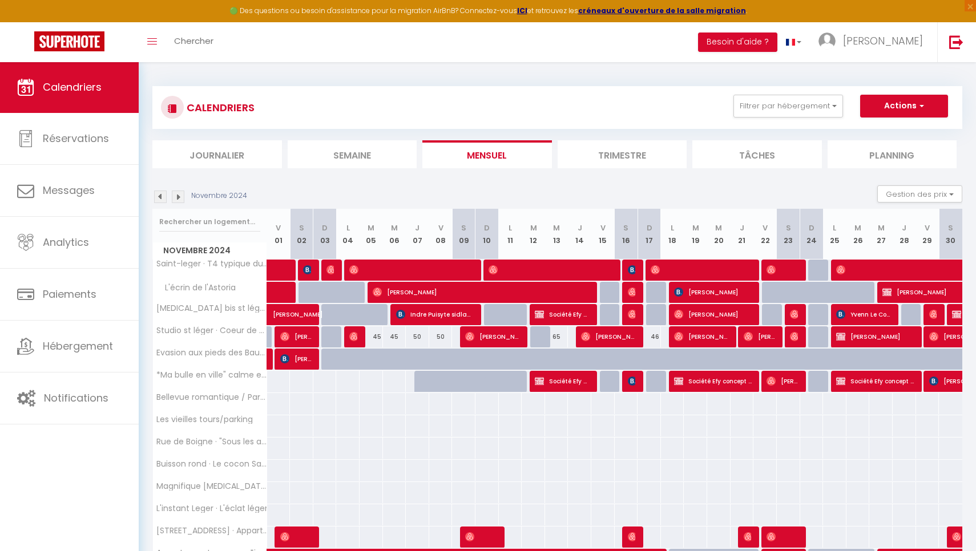
click at [162, 196] on img at bounding box center [160, 197] width 13 height 13
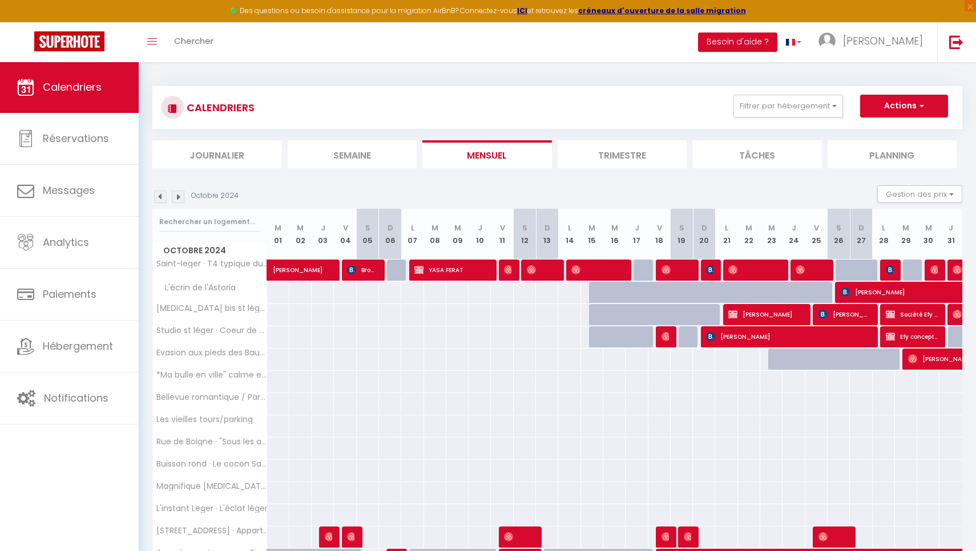
click at [162, 197] on img at bounding box center [160, 197] width 13 height 13
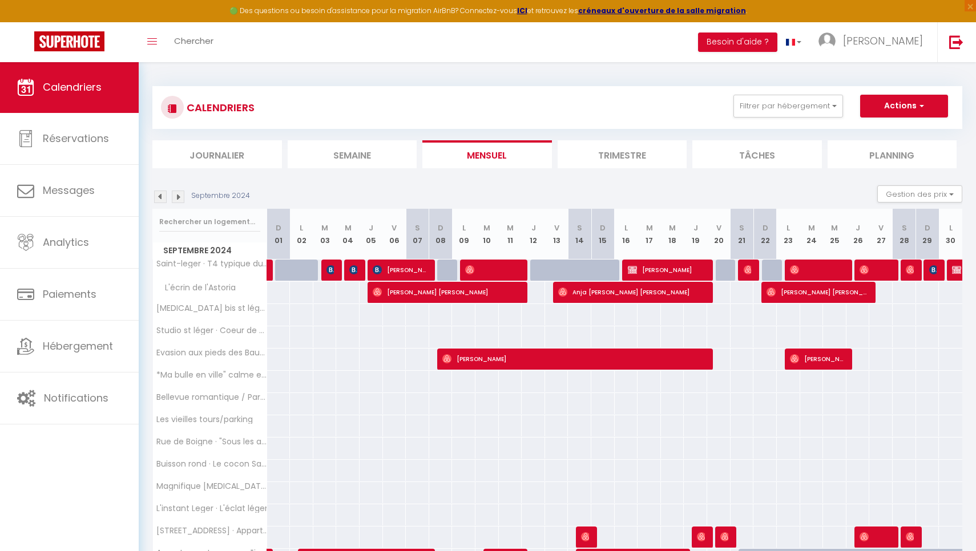
click at [157, 198] on img at bounding box center [160, 197] width 13 height 13
